Goal: Transaction & Acquisition: Purchase product/service

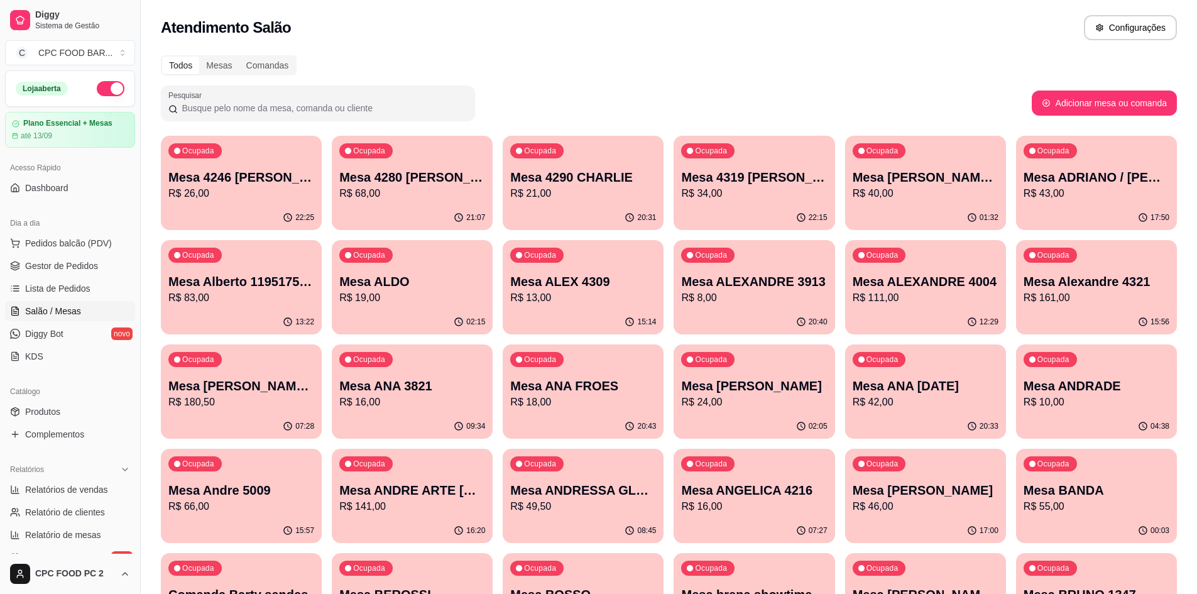
click at [356, 99] on div at bounding box center [317, 102] width 299 height 25
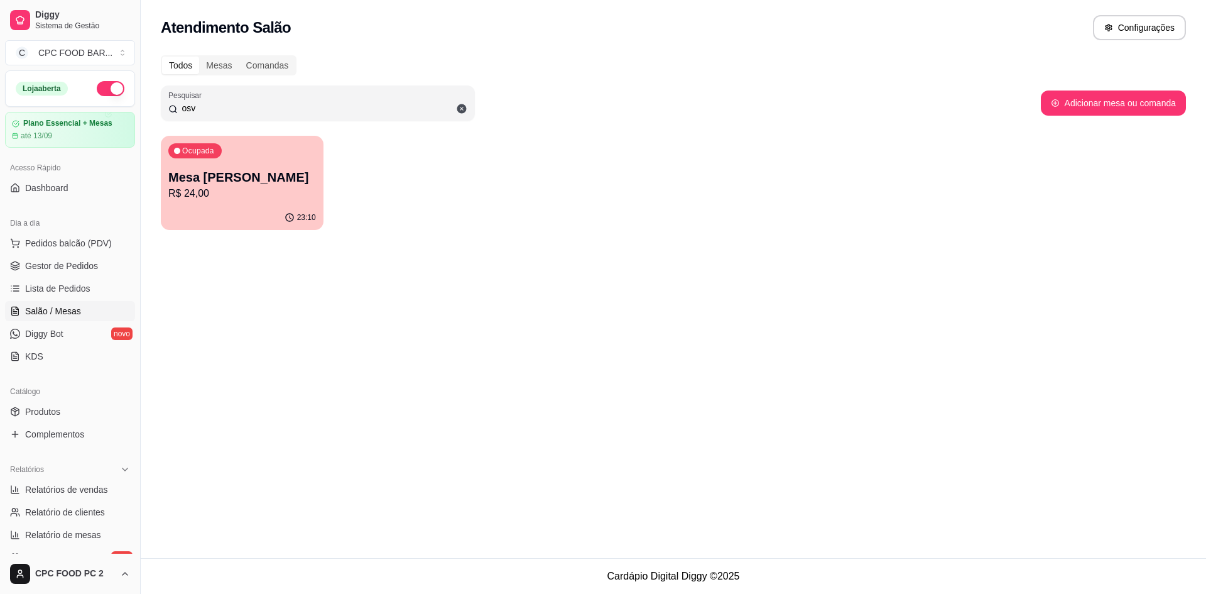
type input "osv"
click at [252, 178] on p "Mesa [PERSON_NAME]" at bounding box center [242, 177] width 148 height 18
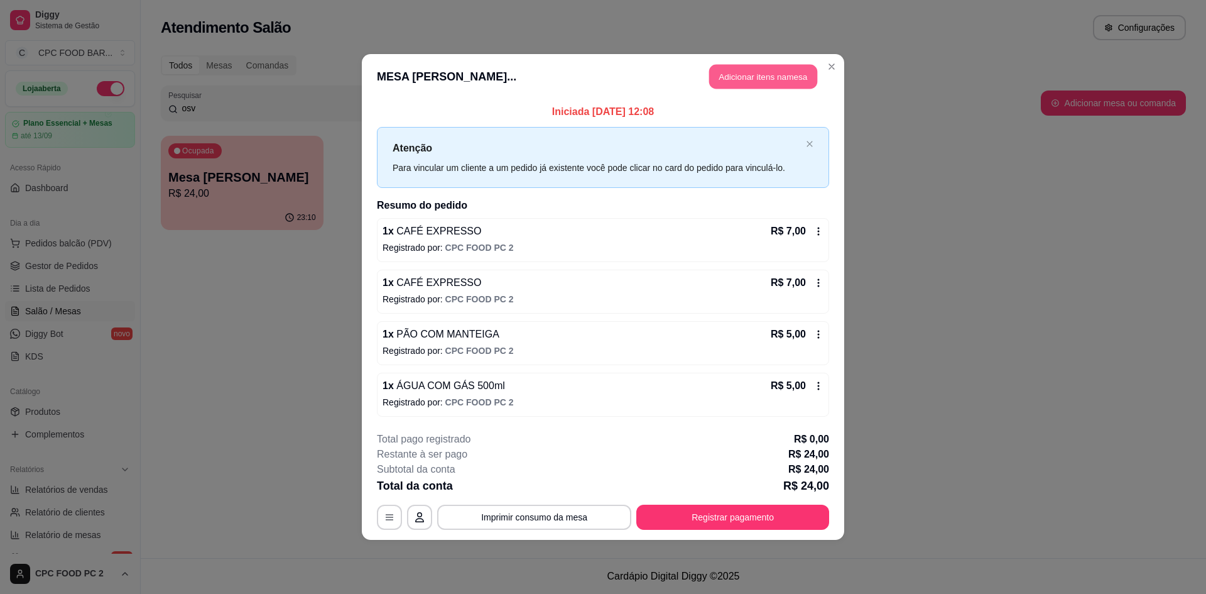
click at [766, 76] on button "Adicionar itens na mesa" at bounding box center [763, 77] width 108 height 25
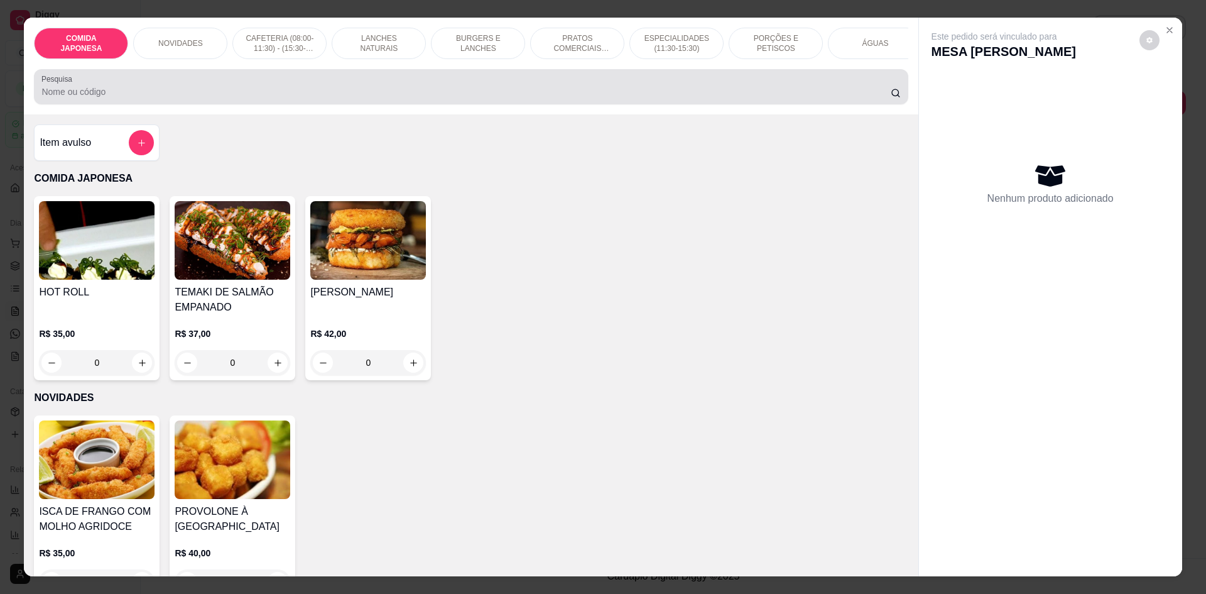
click at [484, 99] on div at bounding box center [470, 86] width 859 height 25
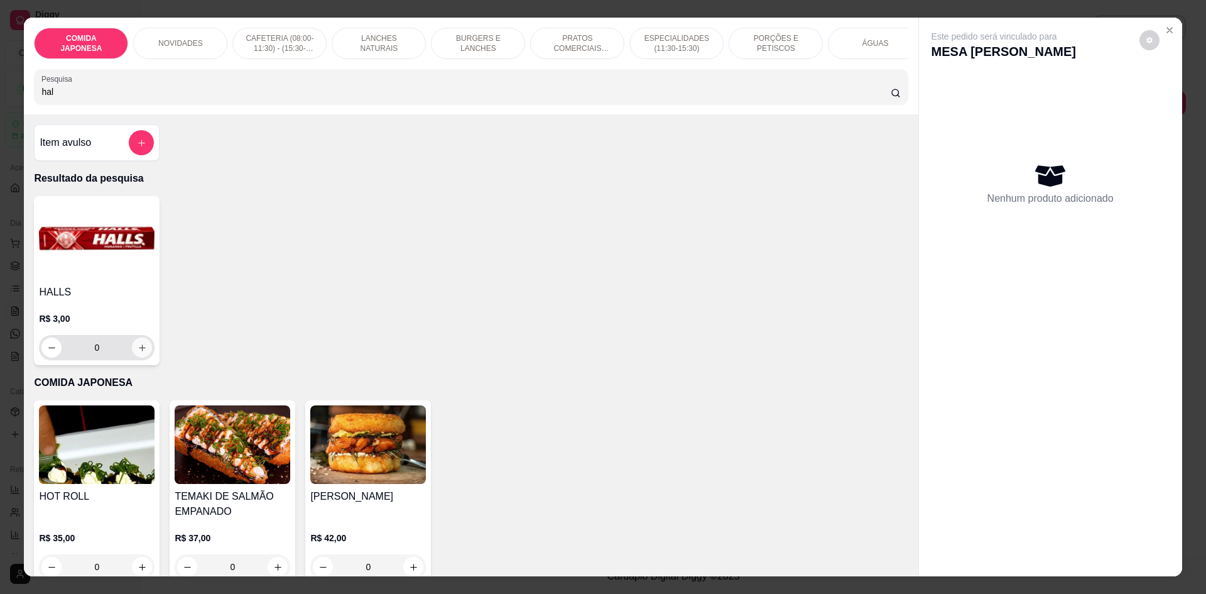
type input "hal"
click at [138, 352] on icon "increase-product-quantity" at bounding box center [142, 347] width 9 height 9
type input "1"
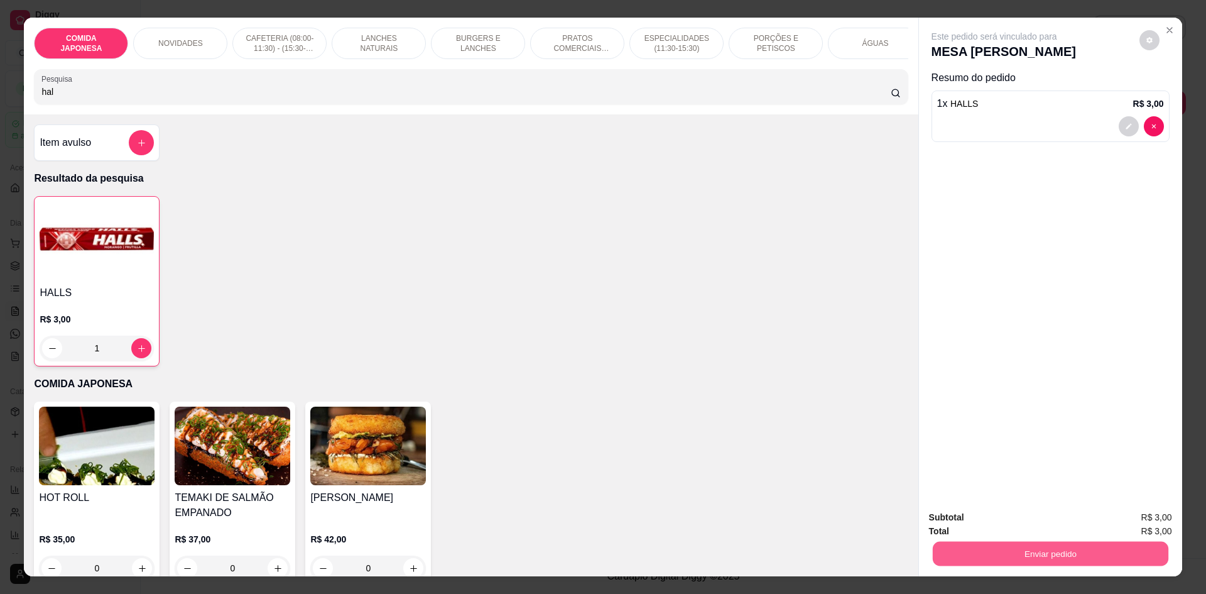
click at [988, 552] on button "Enviar pedido" at bounding box center [1050, 553] width 236 height 25
click at [984, 523] on button "Não registrar e enviar pedido" at bounding box center [1009, 522] width 127 height 23
